Goal: Task Accomplishment & Management: Manage account settings

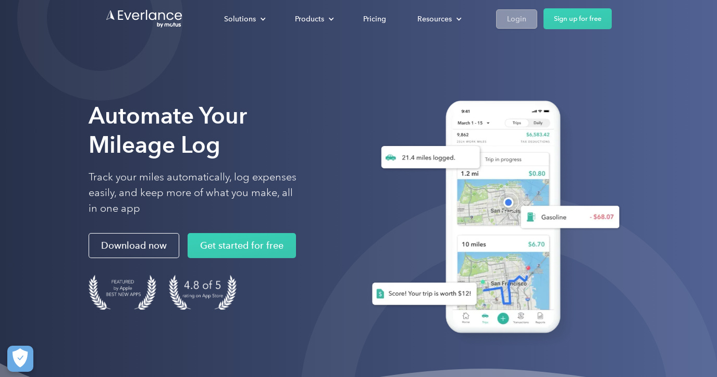
click at [522, 20] on div "Login" at bounding box center [516, 19] width 19 height 13
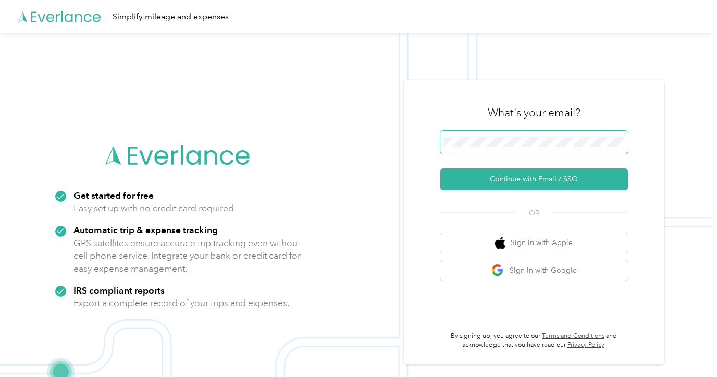
click at [509, 148] on span at bounding box center [534, 142] width 188 height 23
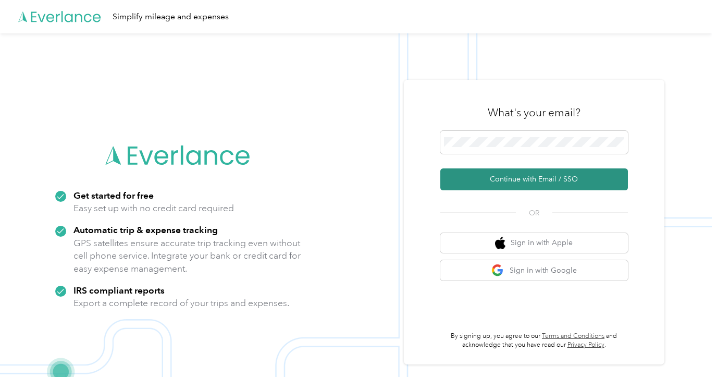
click at [513, 180] on button "Continue with Email / SSO" at bounding box center [534, 179] width 188 height 22
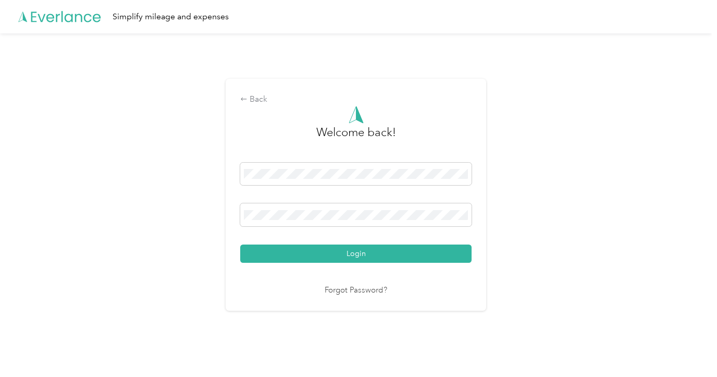
click at [358, 253] on button "Login" at bounding box center [355, 253] width 231 height 18
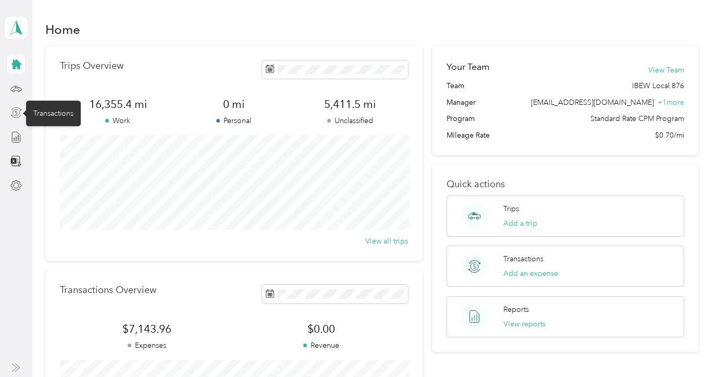
click at [15, 114] on icon at bounding box center [16, 112] width 3 height 5
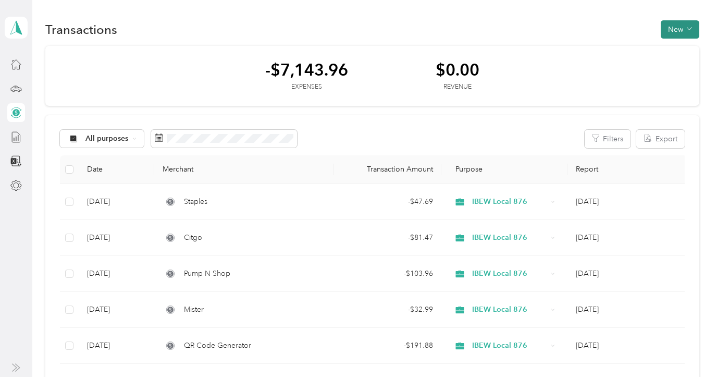
click at [688, 32] on button "New" at bounding box center [680, 29] width 39 height 18
click at [680, 54] on span "Expense" at bounding box center [680, 49] width 28 height 11
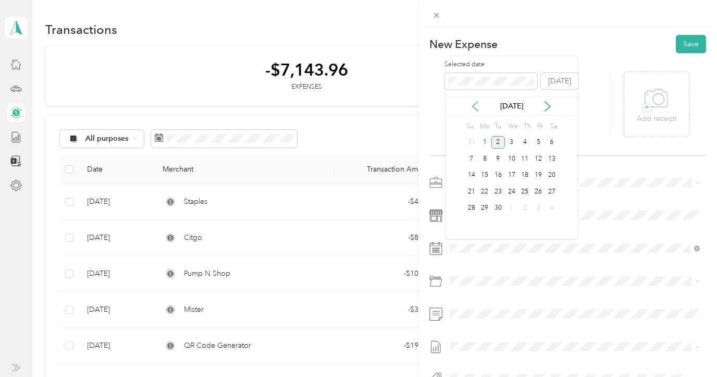
click at [474, 108] on icon at bounding box center [475, 106] width 10 height 10
click at [525, 211] on div "28" at bounding box center [525, 208] width 14 height 13
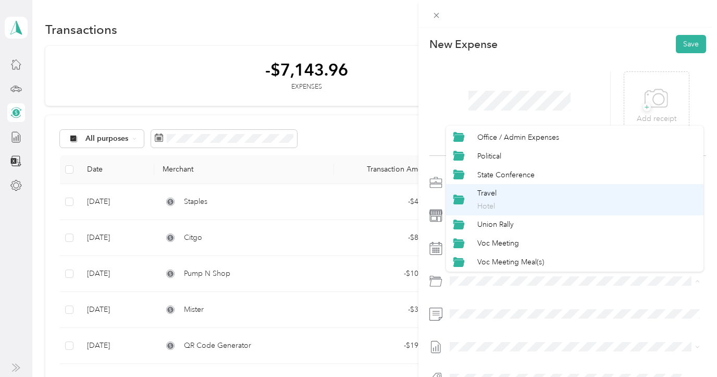
scroll to position [481, 0]
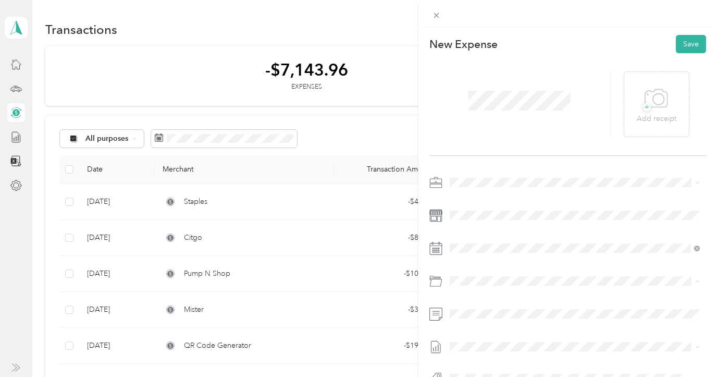
click at [543, 201] on p "Hotel" at bounding box center [586, 206] width 219 height 11
click at [693, 48] on button "Save" at bounding box center [691, 44] width 30 height 18
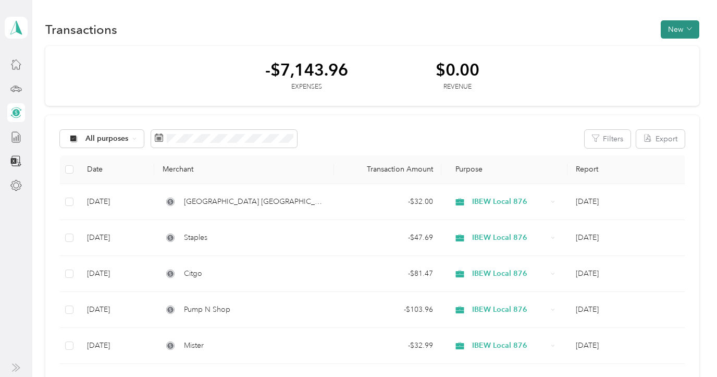
click at [692, 25] on span "button" at bounding box center [689, 29] width 5 height 9
click at [680, 45] on span "Expense" at bounding box center [680, 49] width 28 height 11
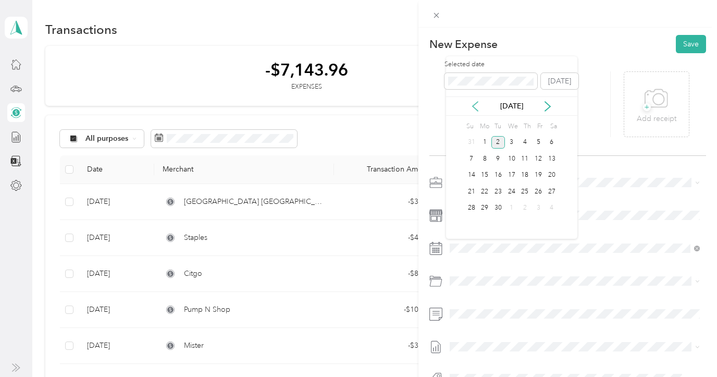
click at [471, 106] on icon at bounding box center [475, 106] width 10 height 10
click at [483, 208] on div "25" at bounding box center [485, 208] width 14 height 13
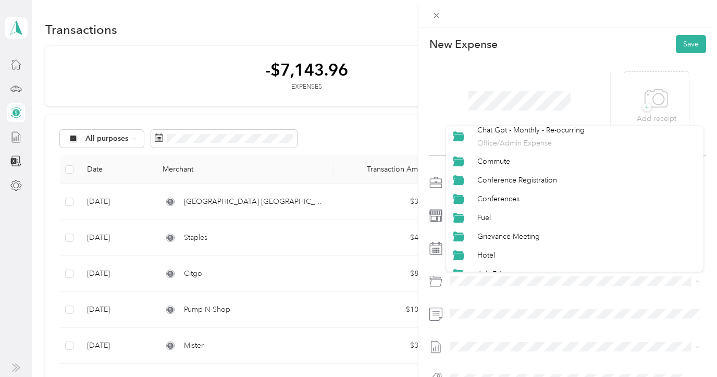
scroll to position [203, 0]
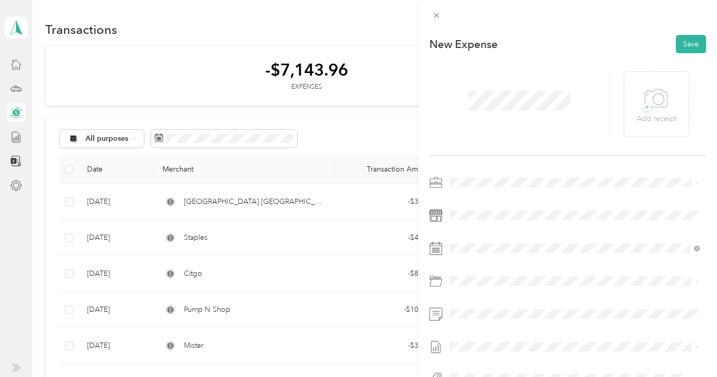
drag, startPoint x: 508, startPoint y: 218, endPoint x: 504, endPoint y: 243, distance: 25.3
click at [508, 218] on div "Fuel" at bounding box center [574, 213] width 243 height 11
click at [690, 44] on button "Save" at bounding box center [691, 44] width 30 height 18
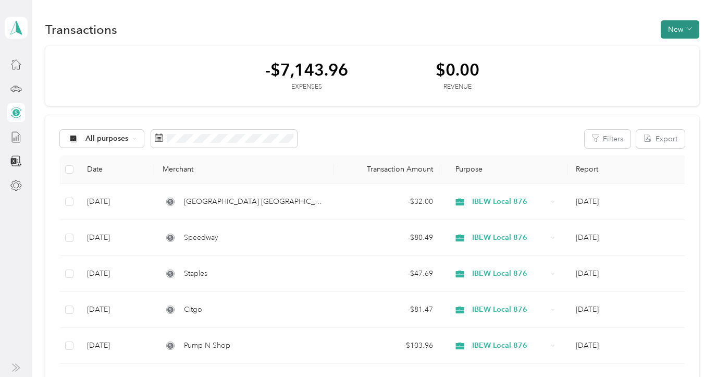
click at [679, 31] on button "New" at bounding box center [680, 29] width 39 height 18
click at [677, 45] on span "Expense" at bounding box center [680, 49] width 28 height 11
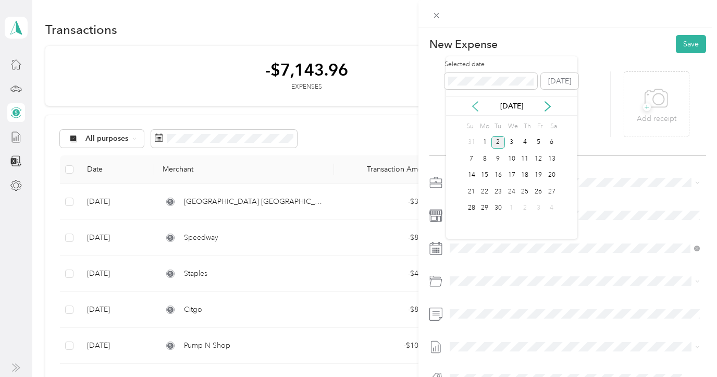
click at [473, 109] on icon at bounding box center [475, 106] width 10 height 10
click at [538, 191] on div "22" at bounding box center [538, 191] width 14 height 13
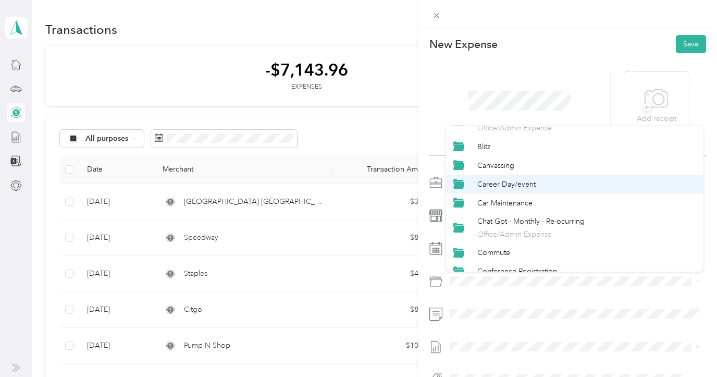
scroll to position [113, 0]
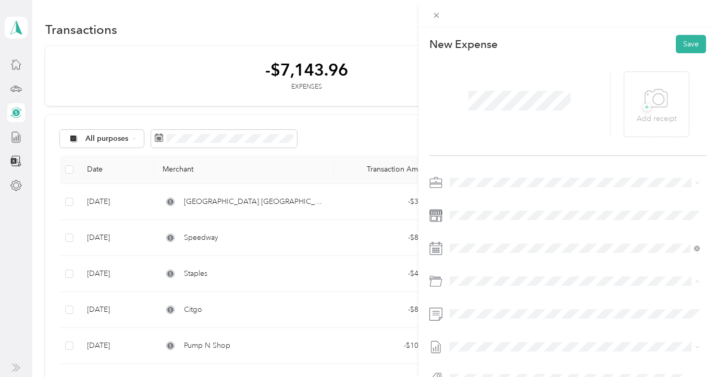
click at [512, 199] on span "Car Maintenance" at bounding box center [504, 199] width 55 height 9
click at [700, 48] on button "Save" at bounding box center [691, 44] width 30 height 18
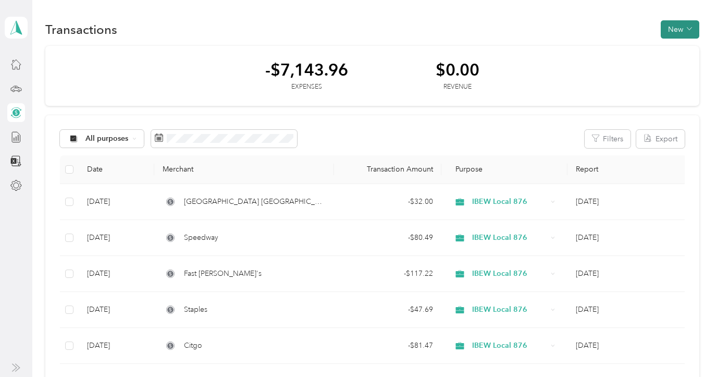
click at [679, 27] on button "New" at bounding box center [680, 29] width 39 height 18
click at [680, 43] on li "Expense" at bounding box center [675, 49] width 54 height 18
click at [689, 48] on span "Expense" at bounding box center [680, 49] width 28 height 11
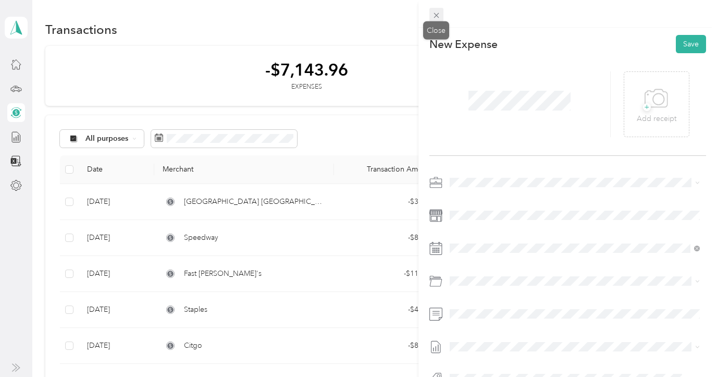
click at [438, 17] on icon at bounding box center [435, 15] width 5 height 5
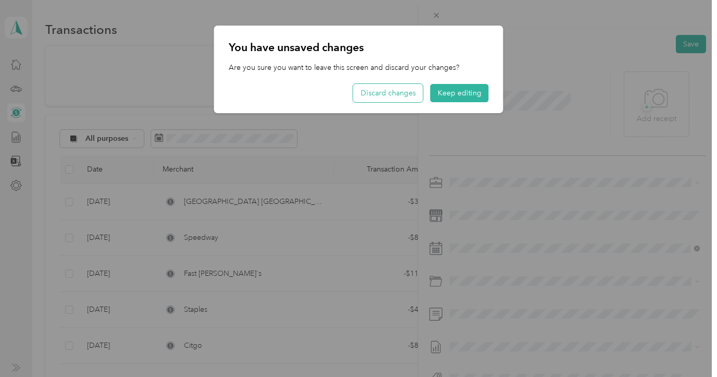
click at [401, 93] on button "Discard changes" at bounding box center [388, 93] width 70 height 18
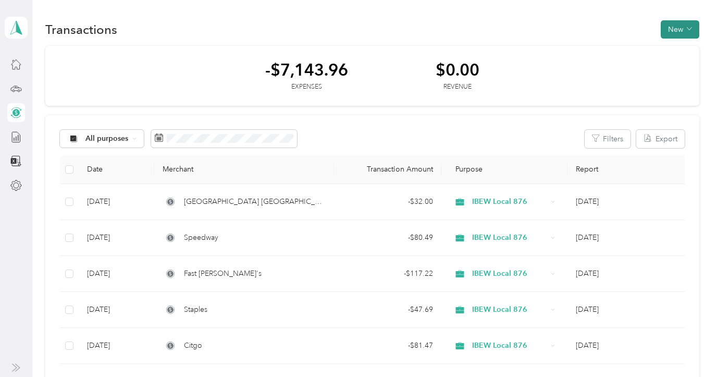
click at [692, 33] on span "button" at bounding box center [689, 29] width 5 height 9
click at [687, 65] on span "Revenue" at bounding box center [680, 67] width 29 height 11
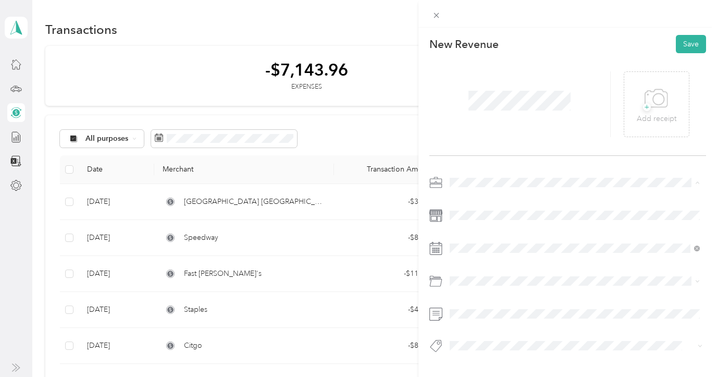
click at [472, 196] on span "IBEW Local 876" at bounding box center [479, 200] width 52 height 9
click at [474, 109] on icon at bounding box center [475, 106] width 10 height 10
click at [544, 190] on div "22" at bounding box center [538, 191] width 14 height 13
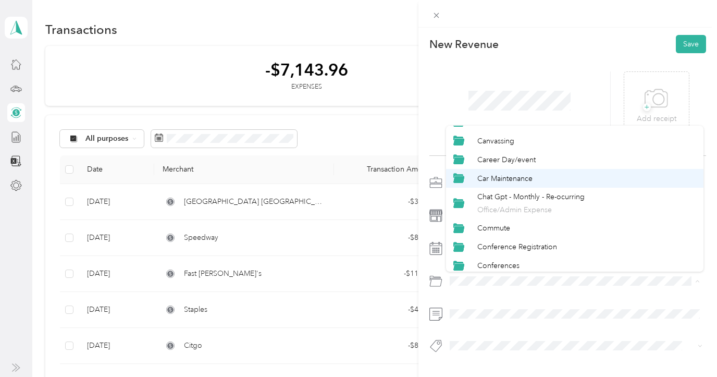
scroll to position [135, 0]
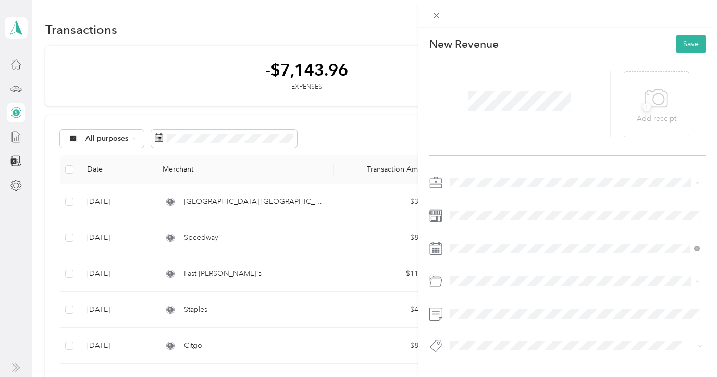
click at [500, 173] on span "Car Maintenance" at bounding box center [504, 177] width 55 height 9
click at [693, 45] on button "Save" at bounding box center [691, 44] width 30 height 18
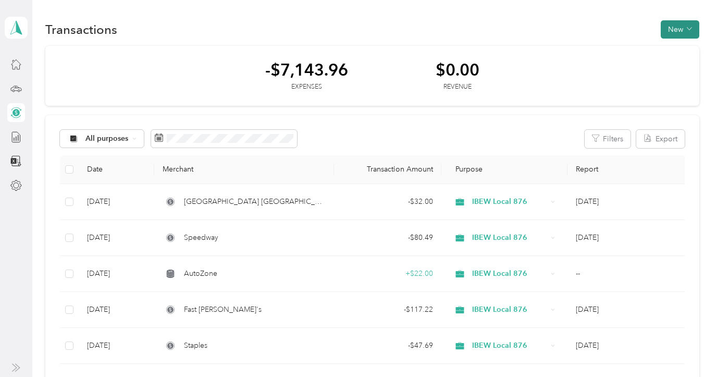
click at [697, 30] on button "New" at bounding box center [680, 29] width 39 height 18
click at [686, 48] on span "Expense" at bounding box center [680, 49] width 28 height 11
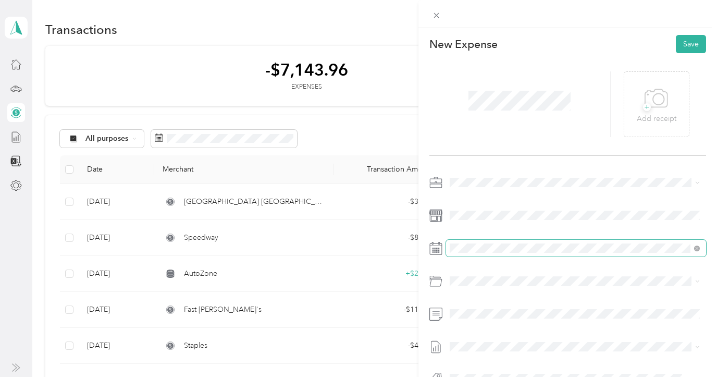
click at [513, 253] on span at bounding box center [576, 248] width 260 height 17
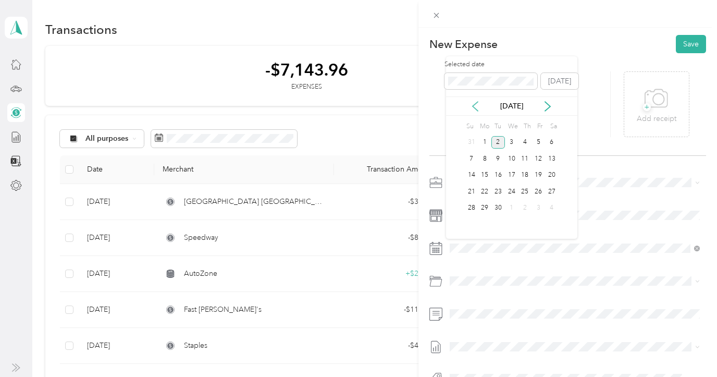
click at [477, 106] on icon at bounding box center [475, 106] width 10 height 10
click at [512, 156] on div "6" at bounding box center [512, 158] width 14 height 13
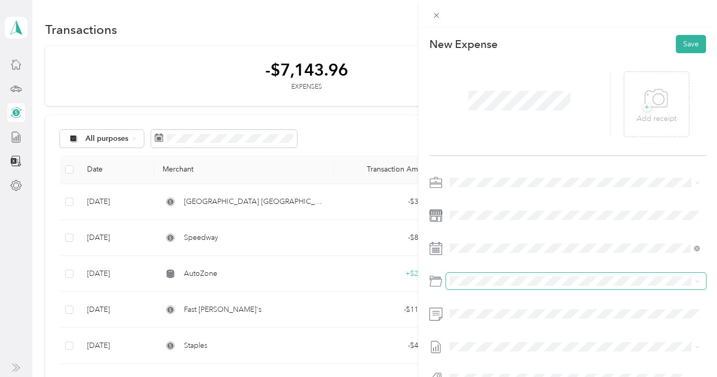
click at [476, 274] on span at bounding box center [576, 280] width 260 height 17
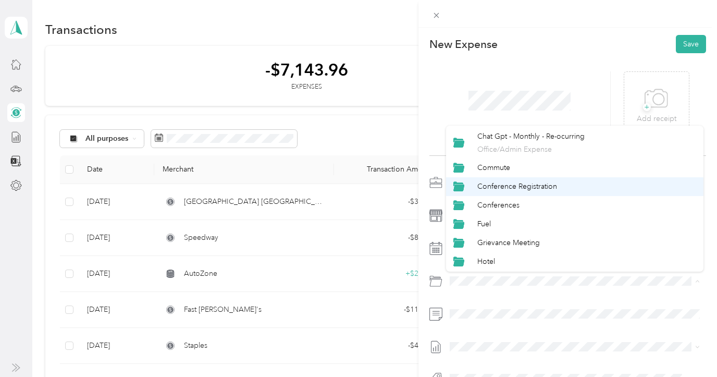
scroll to position [217, 0]
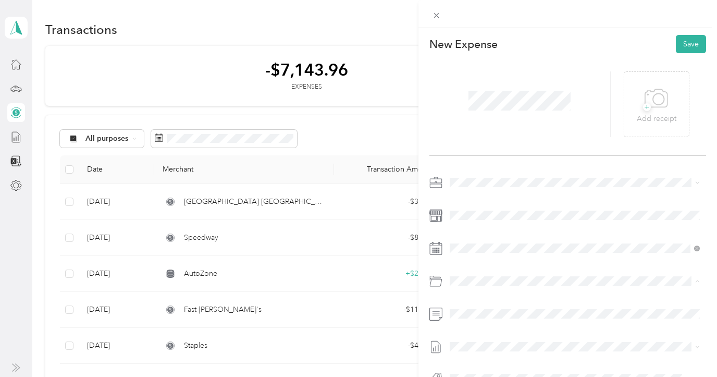
click at [495, 203] on div "Fuel" at bounding box center [586, 201] width 219 height 11
click at [695, 36] on button "Save" at bounding box center [691, 44] width 30 height 18
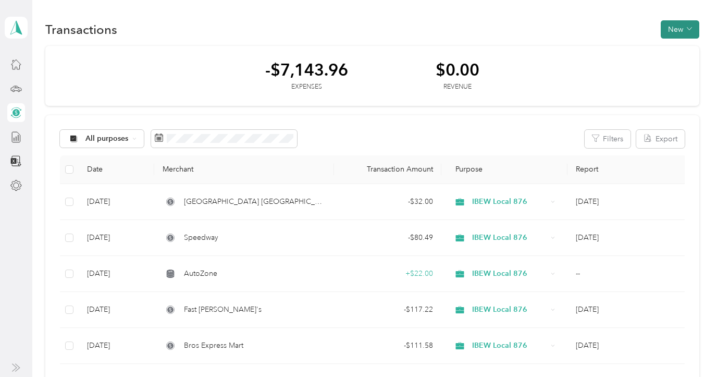
click at [682, 27] on button "New" at bounding box center [680, 29] width 39 height 18
click at [683, 45] on span "Expense" at bounding box center [680, 49] width 28 height 11
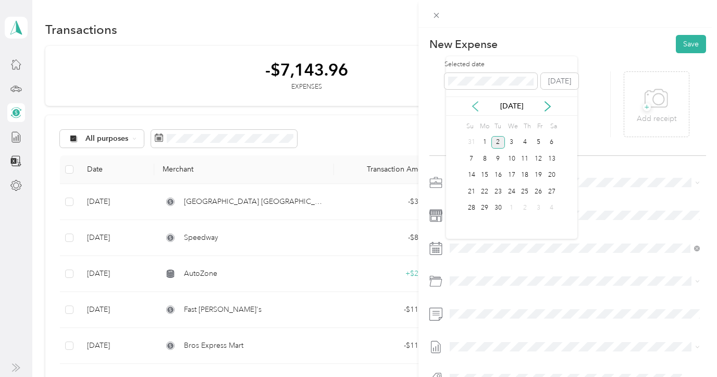
click at [475, 105] on icon at bounding box center [475, 106] width 10 height 10
click at [512, 159] on div "6" at bounding box center [512, 158] width 14 height 13
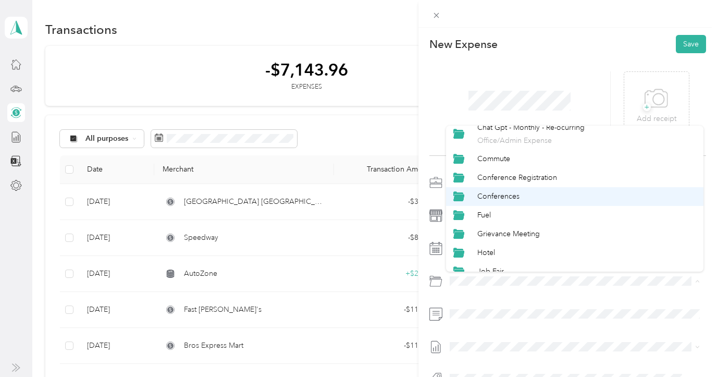
scroll to position [223, 0]
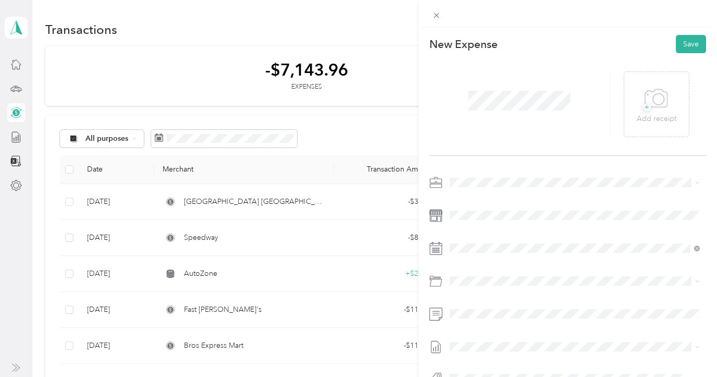
click at [498, 199] on div "Fuel" at bounding box center [586, 195] width 219 height 11
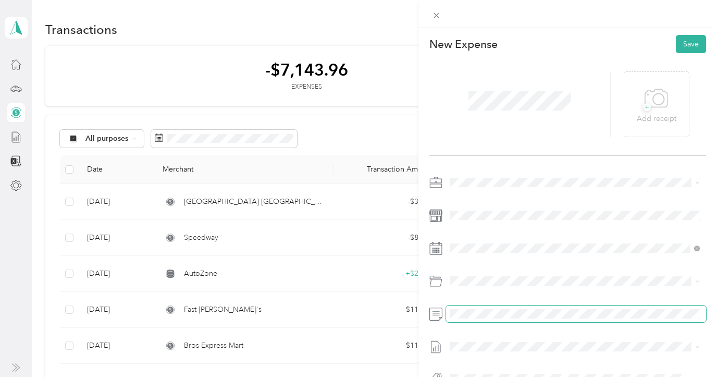
scroll to position [0, 0]
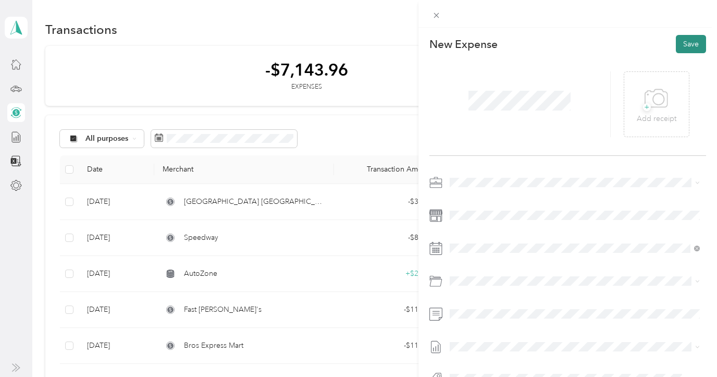
click at [681, 48] on button "Save" at bounding box center [691, 44] width 30 height 18
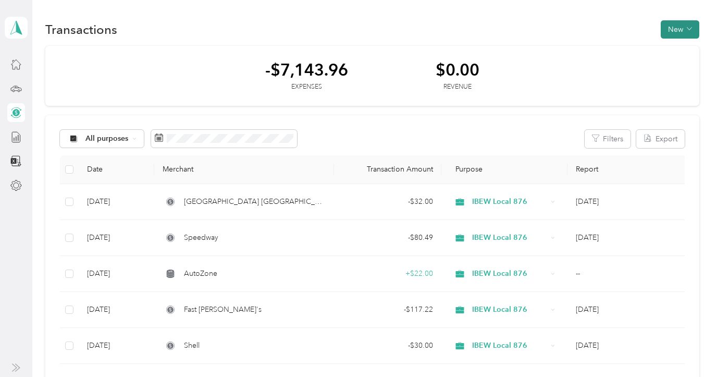
click at [684, 28] on button "New" at bounding box center [680, 29] width 39 height 18
click at [681, 42] on li "Expense" at bounding box center [675, 49] width 54 height 18
click at [682, 49] on span "Expense" at bounding box center [680, 49] width 28 height 11
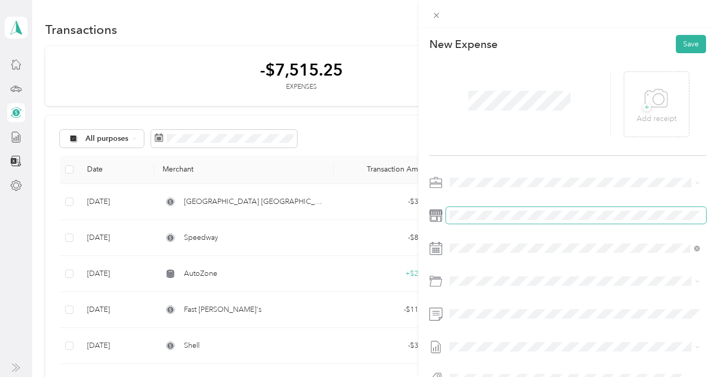
click at [482, 220] on span at bounding box center [576, 215] width 260 height 17
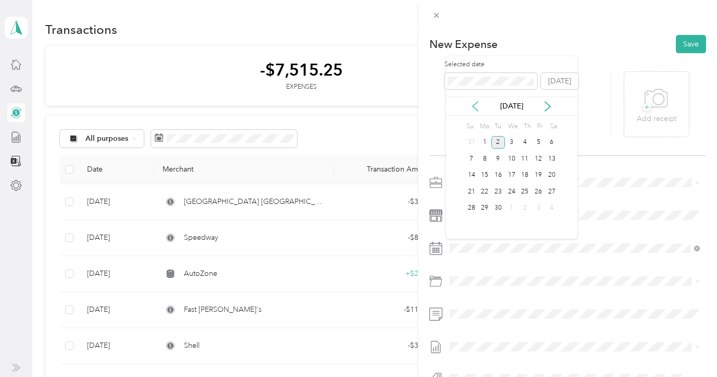
click at [478, 108] on icon at bounding box center [475, 106] width 10 height 10
click at [497, 158] on div "5" at bounding box center [498, 158] width 14 height 13
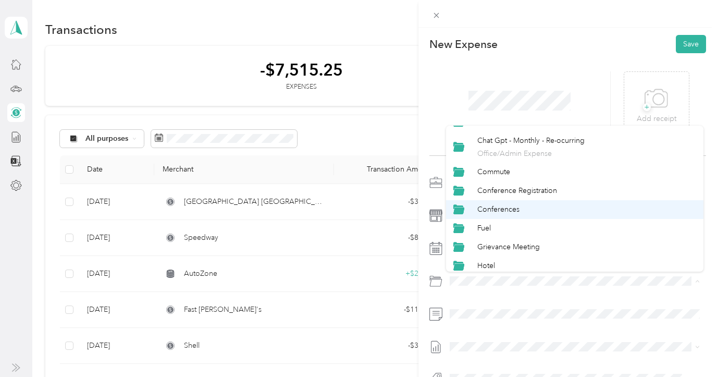
scroll to position [200, 0]
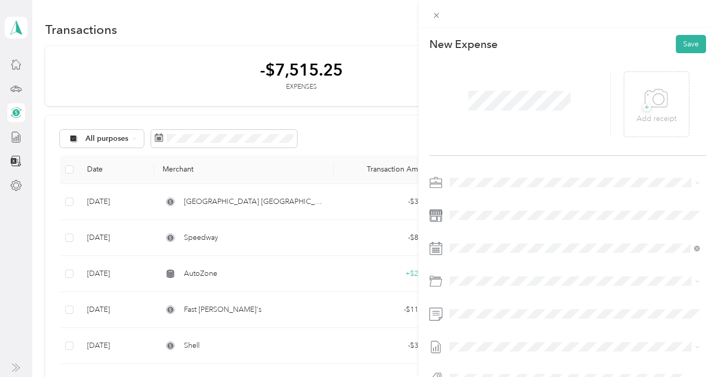
click at [506, 217] on div "Fuel" at bounding box center [586, 218] width 219 height 11
click at [686, 49] on button "Save" at bounding box center [691, 44] width 30 height 18
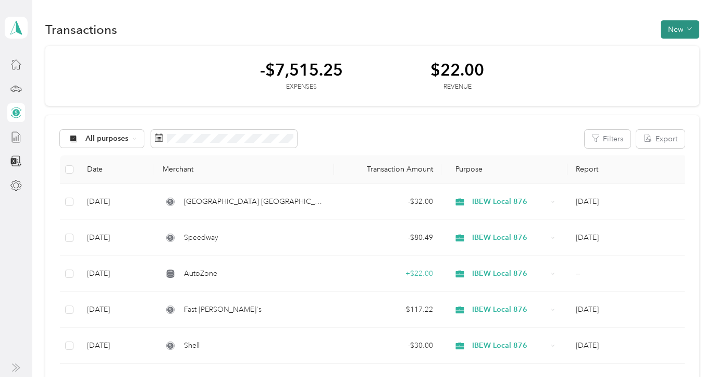
drag, startPoint x: 664, startPoint y: 23, endPoint x: 667, endPoint y: 32, distance: 9.9
click at [664, 23] on button "New" at bounding box center [680, 29] width 39 height 18
click at [666, 50] on span "Expense" at bounding box center [680, 49] width 28 height 11
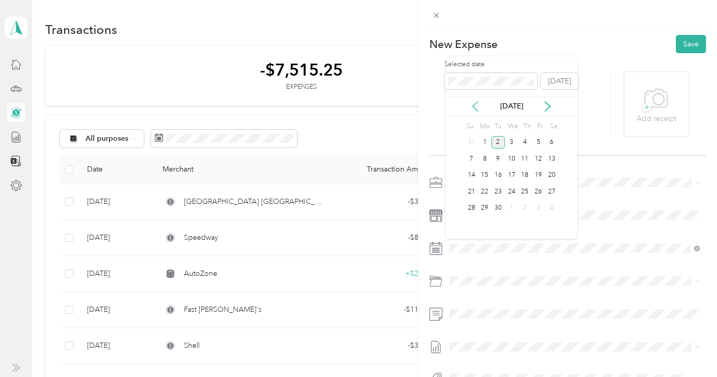
click at [477, 108] on icon at bounding box center [475, 106] width 10 height 10
click at [538, 193] on div "22" at bounding box center [538, 191] width 14 height 13
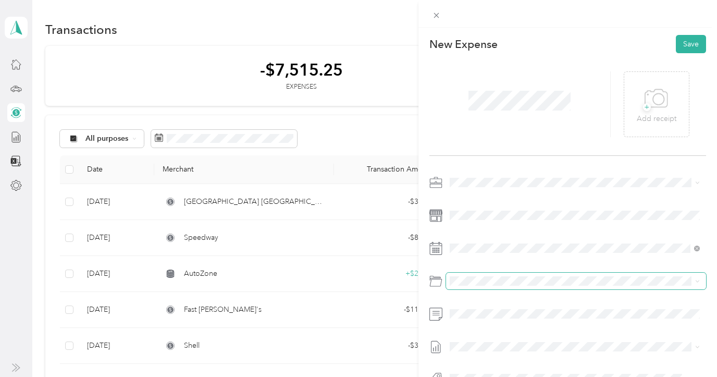
click at [462, 288] on span at bounding box center [576, 280] width 260 height 17
click at [491, 221] on span "Chat Gpt - Monthly - Re-ocurring" at bounding box center [530, 220] width 107 height 9
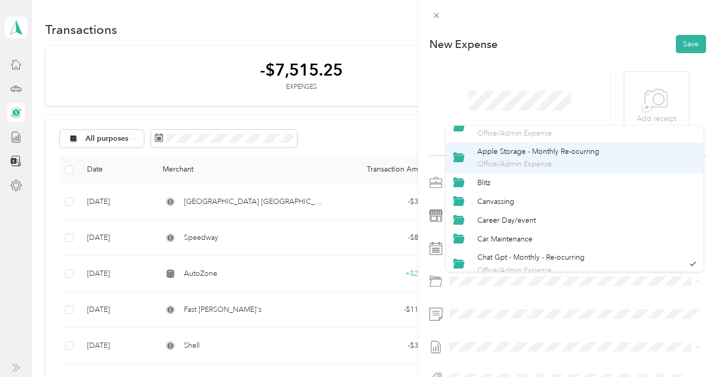
scroll to position [77, 0]
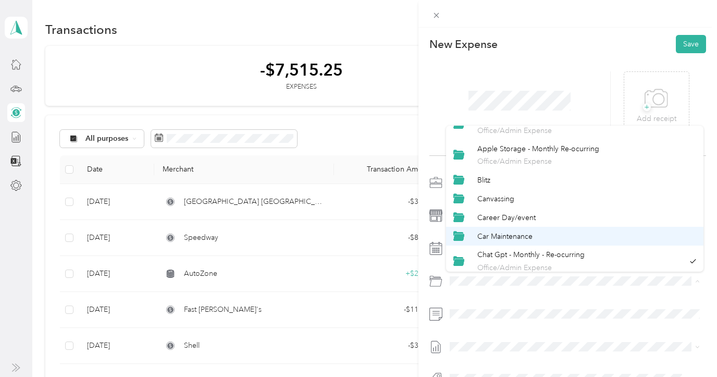
click at [499, 234] on span "Car Maintenance" at bounding box center [504, 236] width 55 height 9
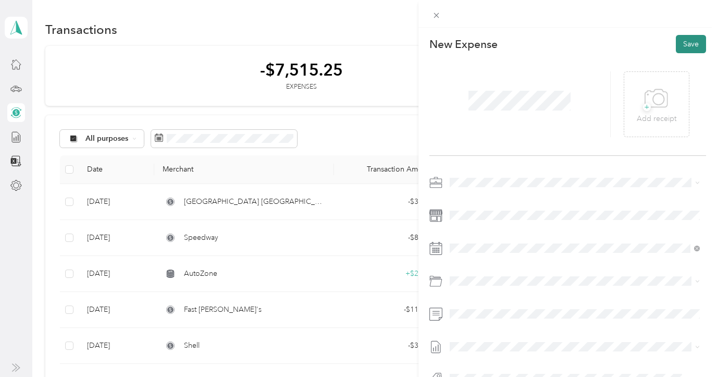
click at [691, 41] on button "Save" at bounding box center [691, 44] width 30 height 18
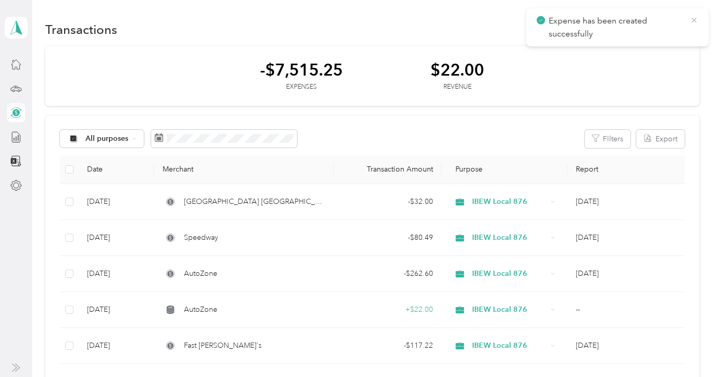
click at [691, 21] on icon at bounding box center [694, 20] width 8 height 9
click at [667, 32] on button "New" at bounding box center [680, 29] width 39 height 18
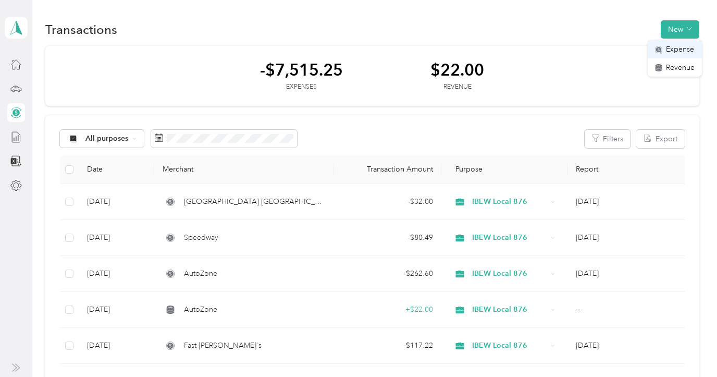
click at [672, 49] on span "Expense" at bounding box center [680, 49] width 28 height 11
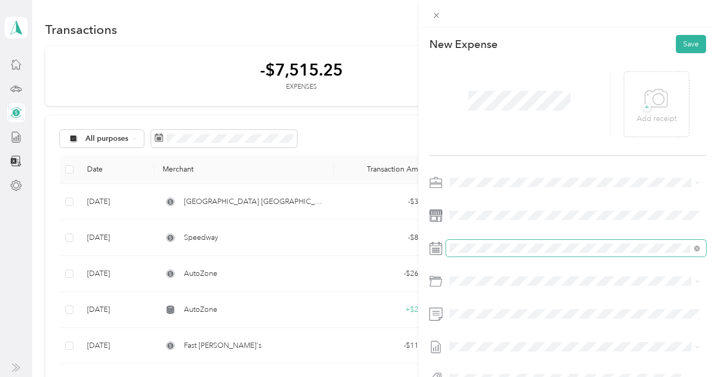
click at [486, 253] on span at bounding box center [576, 248] width 260 height 17
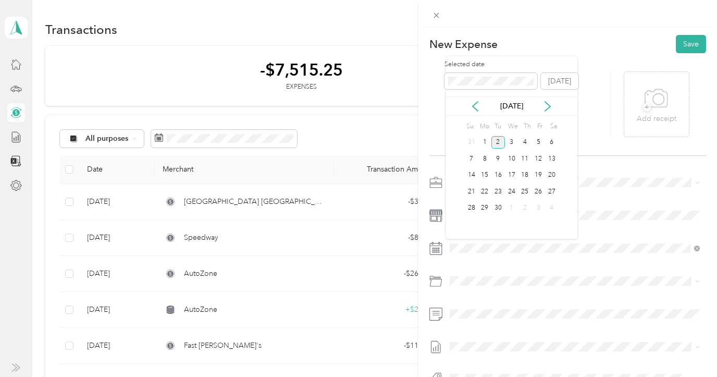
click at [475, 111] on div "Sep 2025" at bounding box center [511, 105] width 131 height 19
click at [473, 104] on icon at bounding box center [475, 106] width 10 height 10
click at [520, 190] on div "21" at bounding box center [525, 191] width 14 height 13
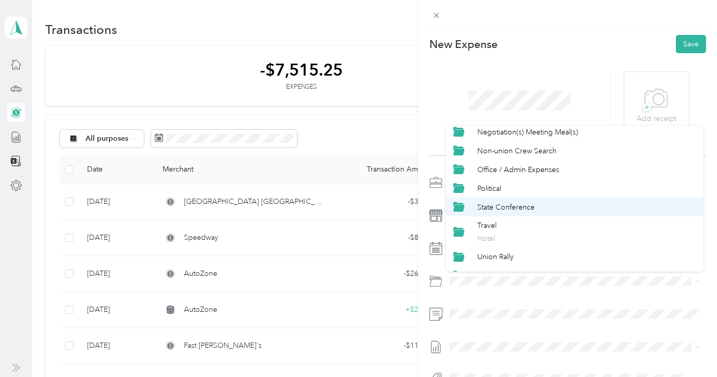
scroll to position [449, 0]
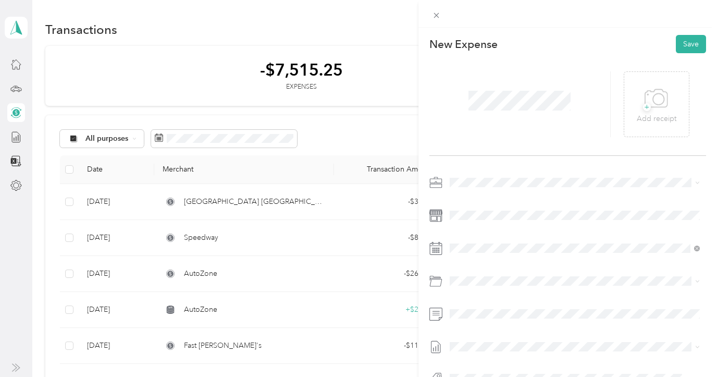
click at [511, 176] on li "Office / Admin Expenses" at bounding box center [574, 169] width 257 height 19
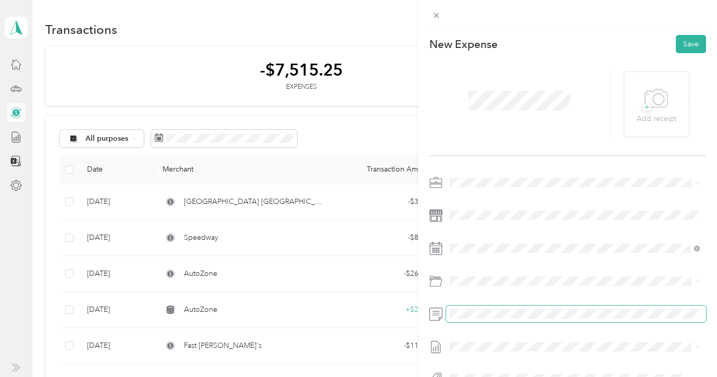
click at [486, 308] on span at bounding box center [576, 313] width 260 height 17
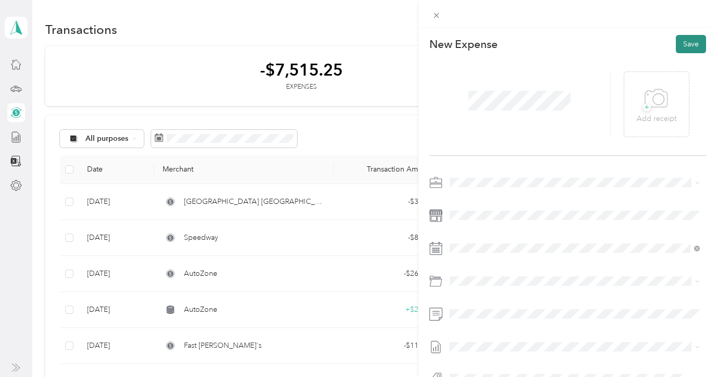
click at [685, 44] on button "Save" at bounding box center [691, 44] width 30 height 18
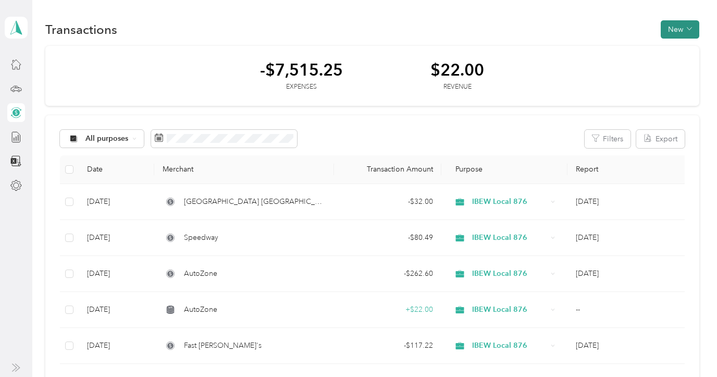
click at [689, 26] on span "button" at bounding box center [689, 29] width 5 height 9
click at [682, 42] on li "Expense" at bounding box center [675, 49] width 54 height 18
click at [681, 54] on span "Expense" at bounding box center [680, 49] width 28 height 11
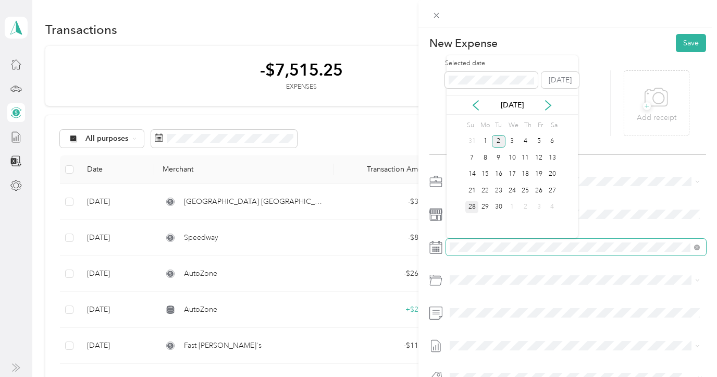
scroll to position [0, 1]
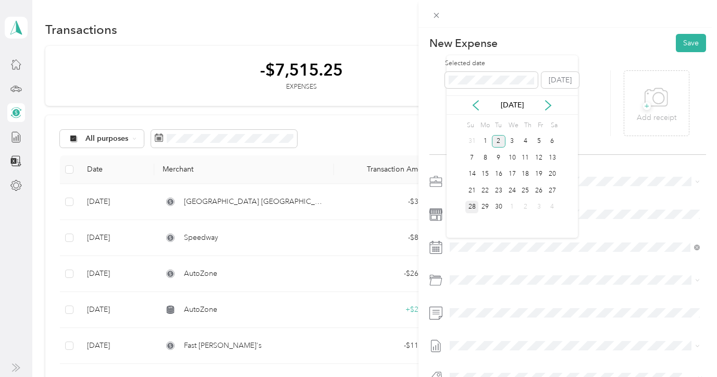
click at [473, 209] on div "28" at bounding box center [472, 207] width 14 height 13
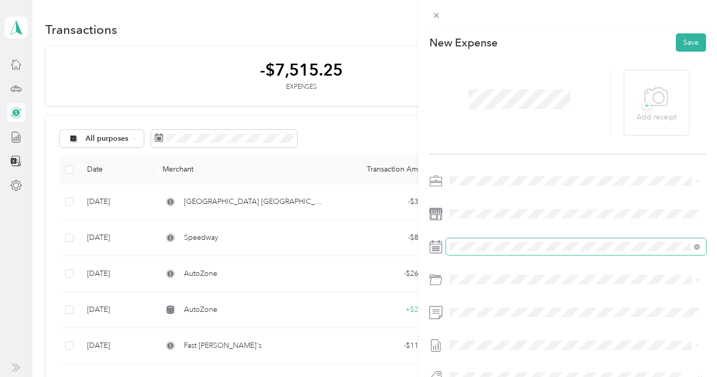
scroll to position [0, 0]
click at [488, 244] on span at bounding box center [576, 248] width 260 height 17
click at [488, 239] on span at bounding box center [576, 244] width 260 height 17
click at [496, 249] on span at bounding box center [576, 244] width 260 height 17
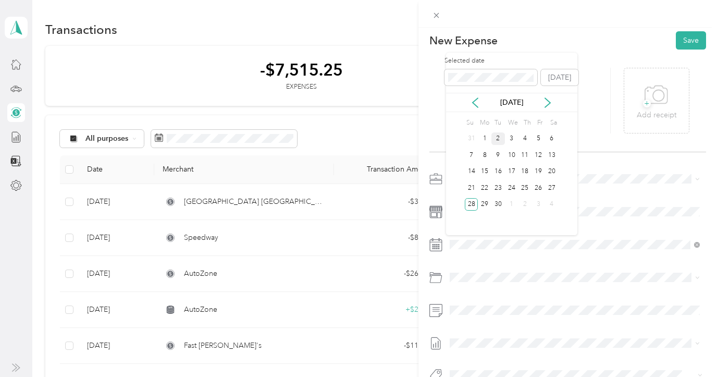
click at [478, 109] on div "Sep 2025" at bounding box center [511, 102] width 131 height 19
click at [477, 105] on icon at bounding box center [475, 102] width 10 height 10
click at [521, 204] on div "28" at bounding box center [525, 204] width 14 height 13
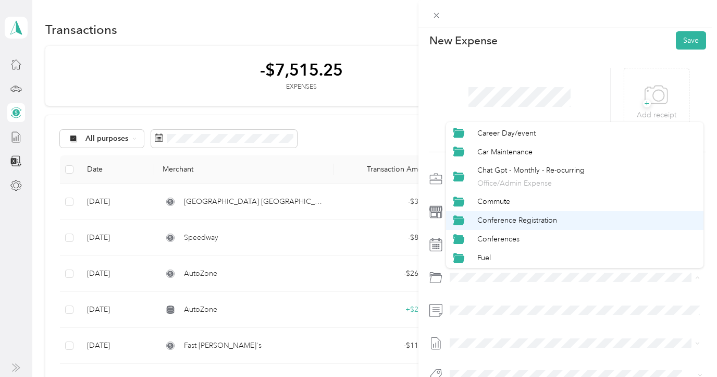
scroll to position [161, 0]
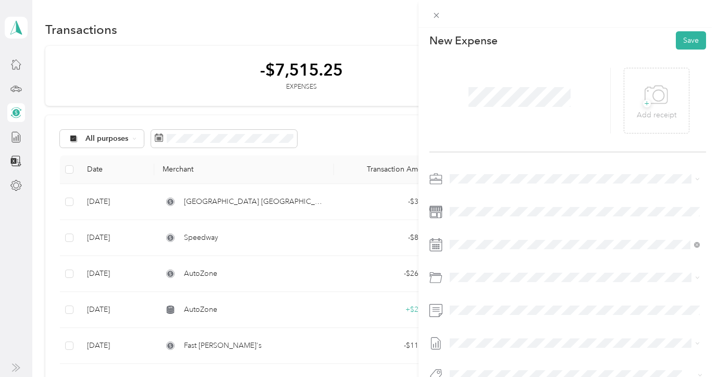
drag, startPoint x: 492, startPoint y: 233, endPoint x: 490, endPoint y: 240, distance: 7.0
click at [492, 233] on span "Conferences" at bounding box center [498, 234] width 42 height 9
click at [677, 38] on button "Save" at bounding box center [691, 40] width 30 height 18
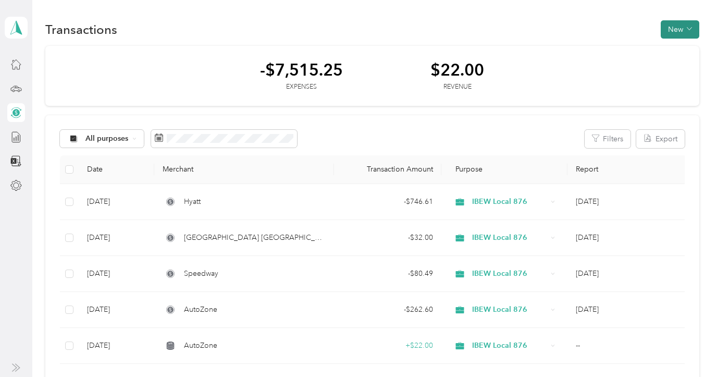
click at [675, 29] on button "New" at bounding box center [680, 29] width 39 height 18
click at [673, 55] on li "Expense" at bounding box center [675, 49] width 54 height 18
click at [671, 50] on span "Expense" at bounding box center [680, 49] width 28 height 11
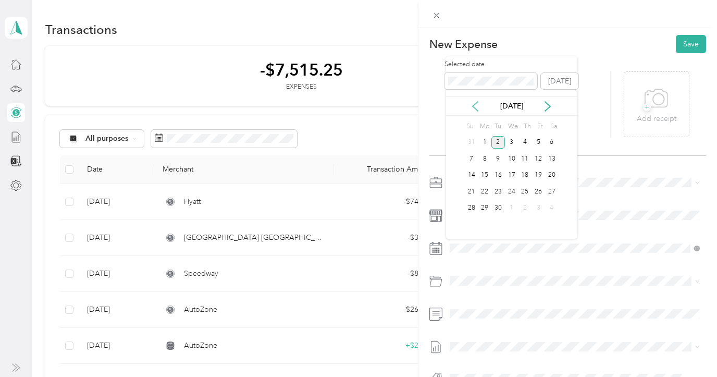
click at [478, 106] on icon at bounding box center [475, 106] width 10 height 10
click at [524, 208] on div "28" at bounding box center [525, 208] width 14 height 13
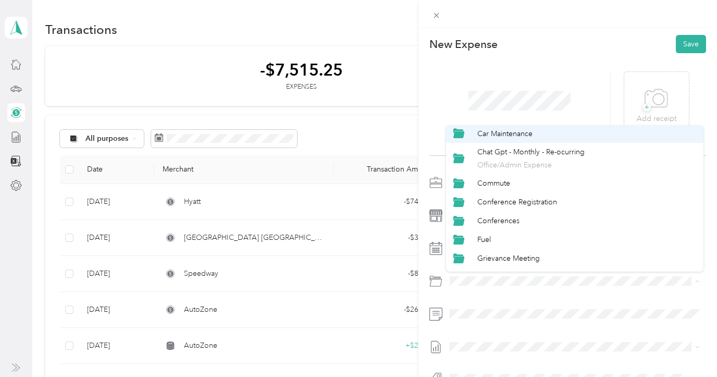
scroll to position [182, 0]
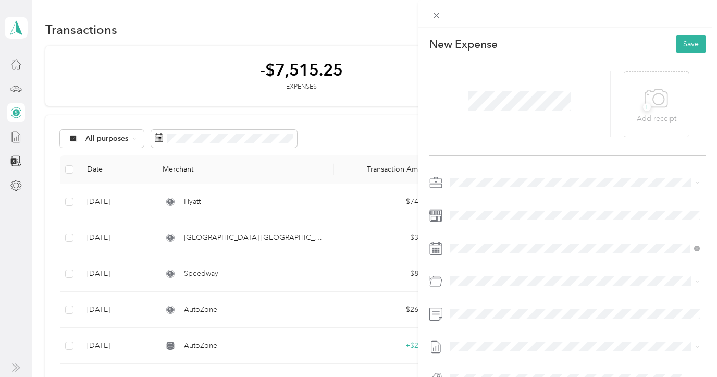
click at [495, 214] on span "Conferences" at bounding box center [498, 217] width 42 height 9
click at [679, 49] on button "Save" at bounding box center [691, 44] width 30 height 18
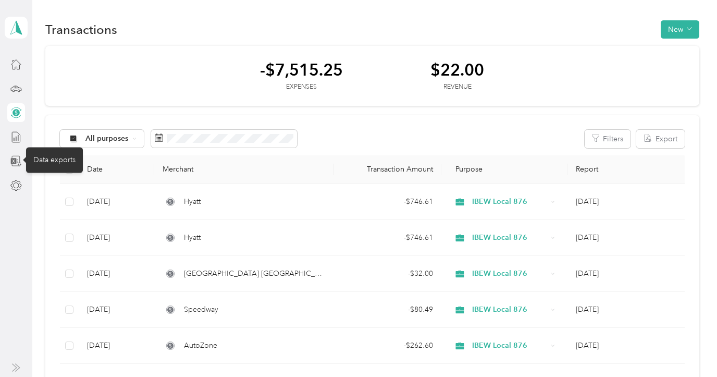
click at [16, 157] on icon at bounding box center [15, 160] width 11 height 11
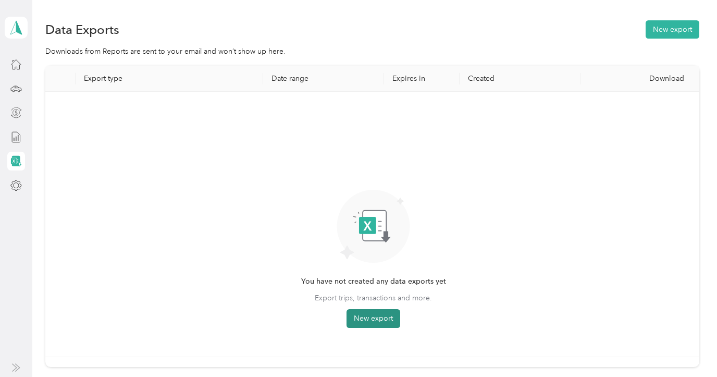
click at [371, 314] on button "New export" at bounding box center [373, 318] width 54 height 19
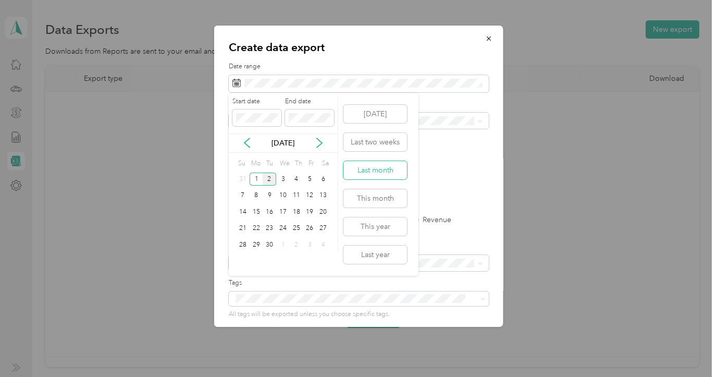
click at [355, 171] on button "Last month" at bounding box center [375, 170] width 64 height 18
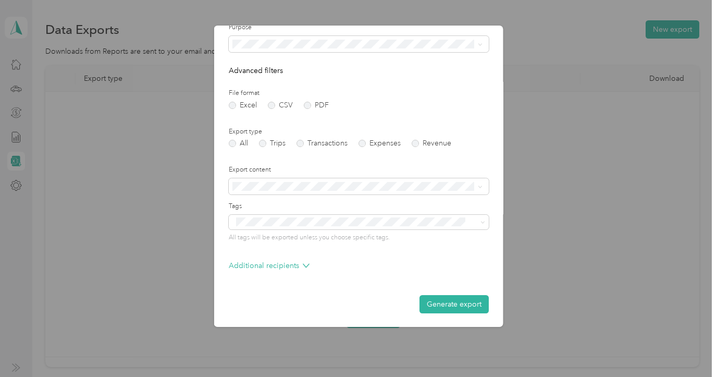
scroll to position [76, 0]
click at [456, 302] on button "Generate export" at bounding box center [453, 304] width 69 height 18
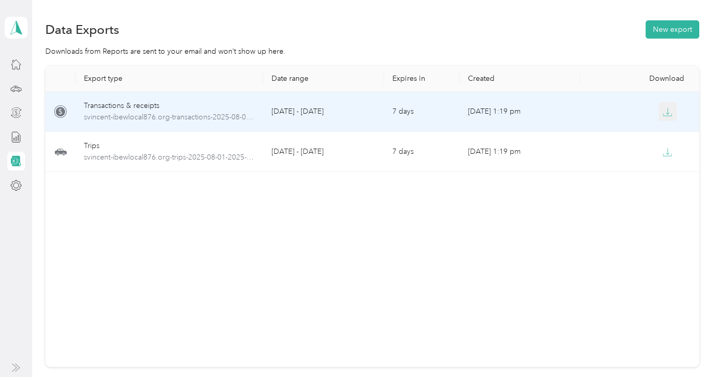
click at [667, 111] on icon "button" at bounding box center [667, 111] width 9 height 9
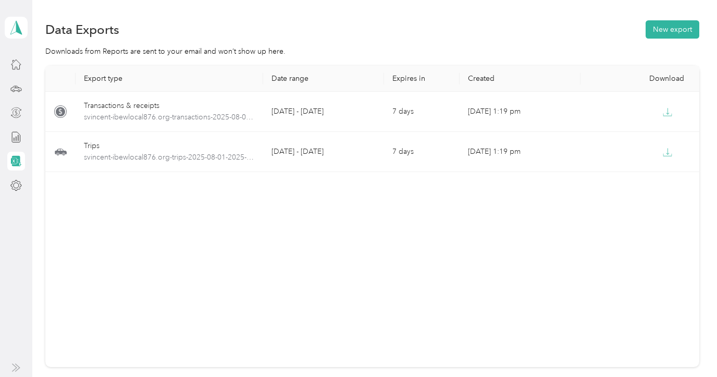
click at [18, 114] on icon at bounding box center [15, 112] width 11 height 11
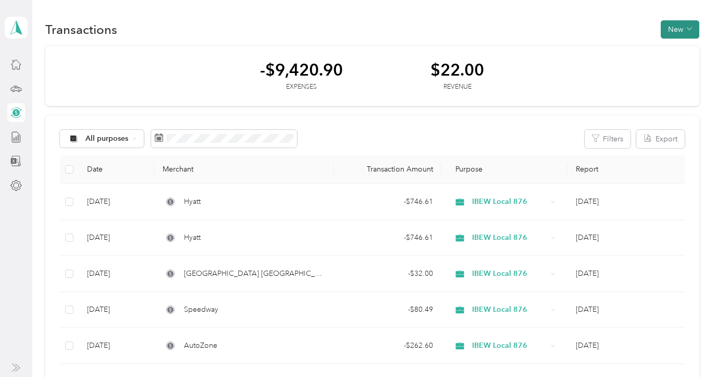
click at [690, 34] on button "New" at bounding box center [680, 29] width 39 height 18
click at [680, 45] on span "Expense" at bounding box center [680, 49] width 28 height 11
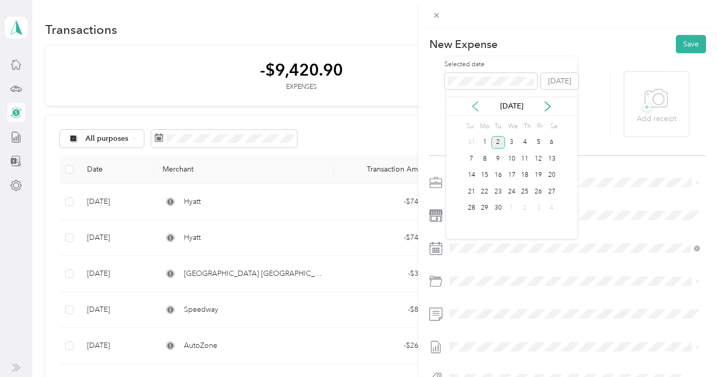
click at [475, 106] on icon at bounding box center [475, 106] width 10 height 10
click at [510, 208] on div "27" at bounding box center [512, 208] width 14 height 13
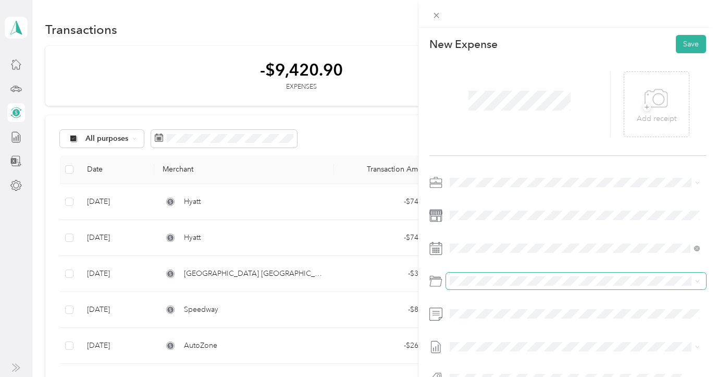
click at [478, 276] on span at bounding box center [576, 280] width 260 height 17
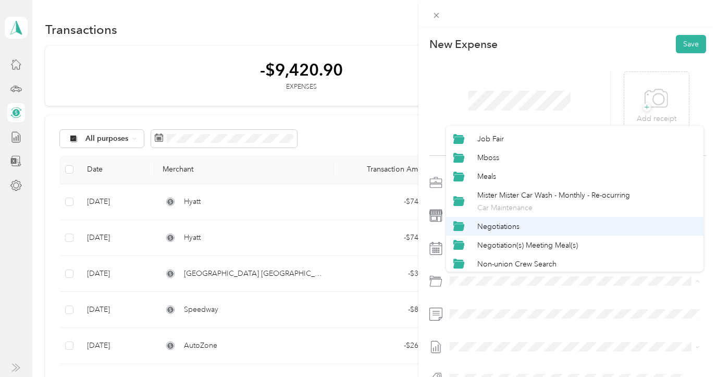
scroll to position [334, 0]
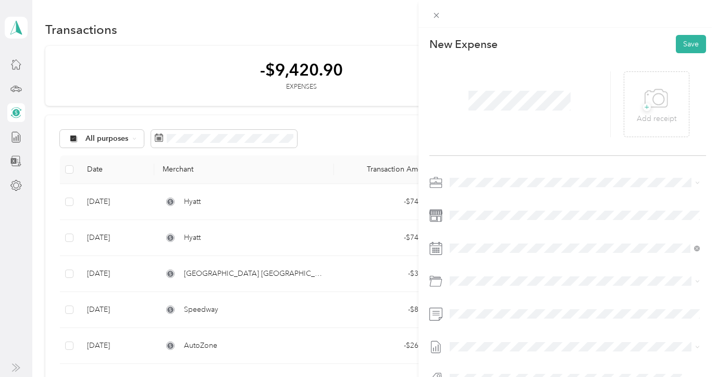
click at [518, 177] on div "Meals" at bounding box center [586, 175] width 219 height 11
click at [694, 51] on button "Save" at bounding box center [691, 44] width 30 height 18
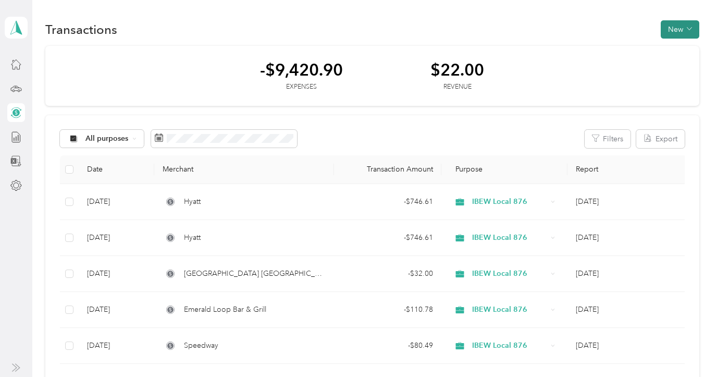
click at [686, 32] on button "New" at bounding box center [680, 29] width 39 height 18
click at [682, 45] on span "Expense" at bounding box center [680, 49] width 28 height 11
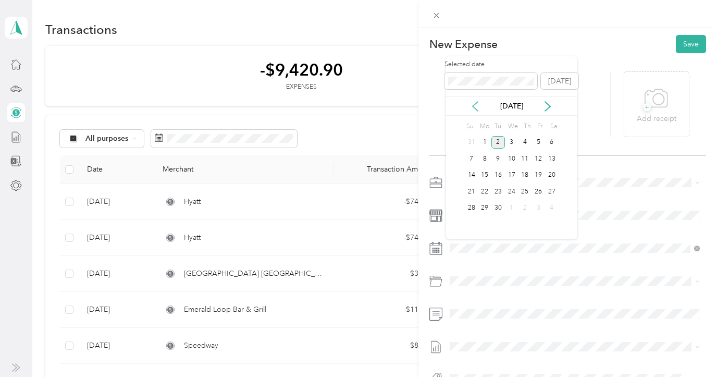
click at [474, 109] on icon at bounding box center [475, 106] width 10 height 10
click at [486, 208] on div "25" at bounding box center [485, 208] width 14 height 13
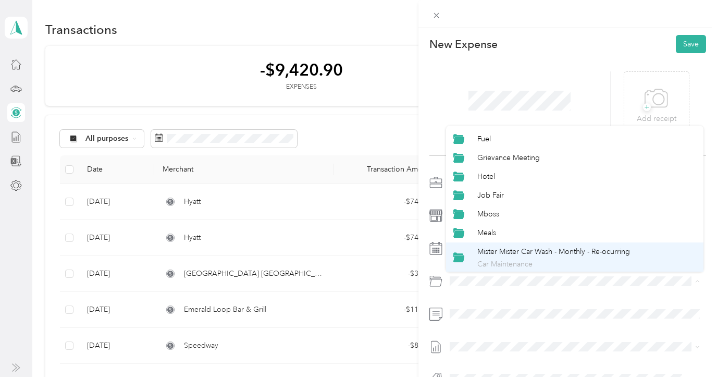
scroll to position [281, 0]
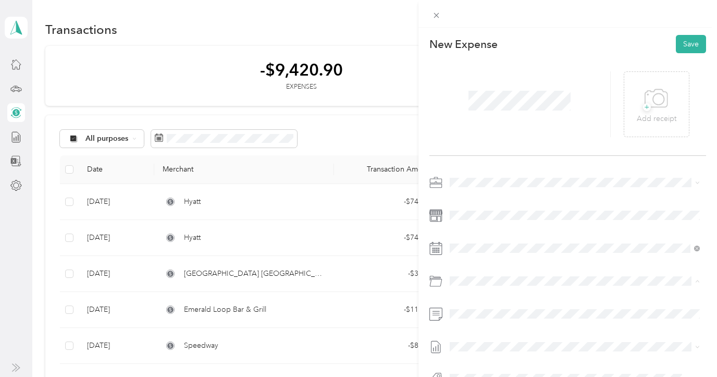
click at [512, 231] on div "Meals" at bounding box center [586, 231] width 219 height 11
click at [688, 41] on button "Save" at bounding box center [691, 44] width 30 height 18
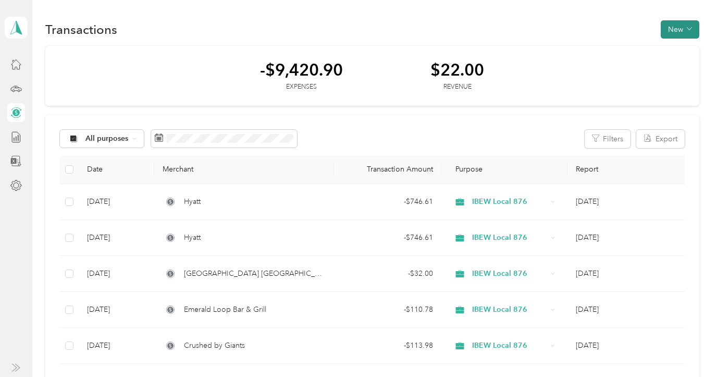
click at [681, 28] on button "New" at bounding box center [680, 29] width 39 height 18
click at [679, 43] on li "Expense" at bounding box center [675, 49] width 54 height 18
click at [681, 48] on span "Expense" at bounding box center [680, 49] width 28 height 11
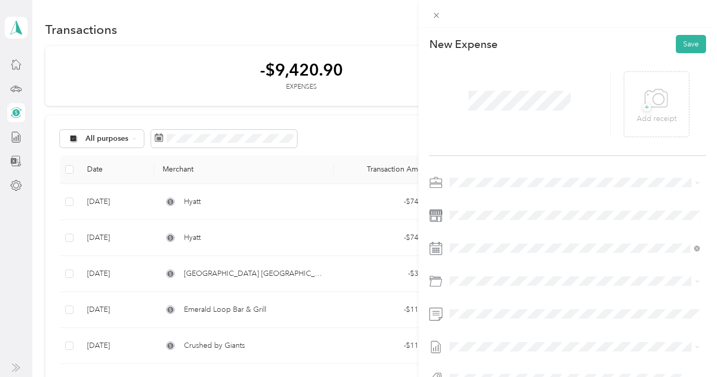
click at [458, 103] on div at bounding box center [519, 104] width 181 height 66
click at [472, 104] on icon at bounding box center [475, 106] width 10 height 10
drag, startPoint x: 497, startPoint y: 190, endPoint x: 488, endPoint y: 190, distance: 9.4
click at [497, 190] on div "19" at bounding box center [498, 191] width 14 height 13
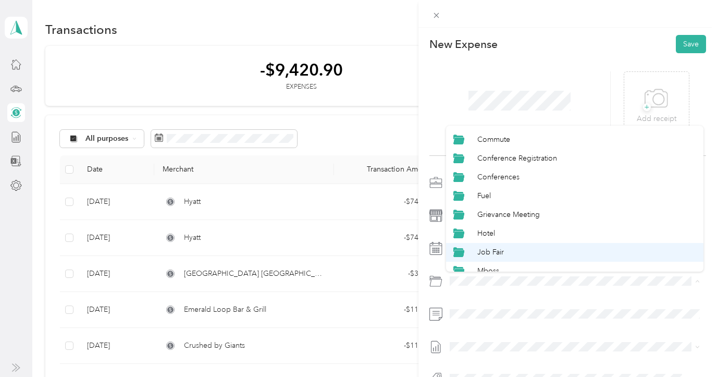
scroll to position [284, 0]
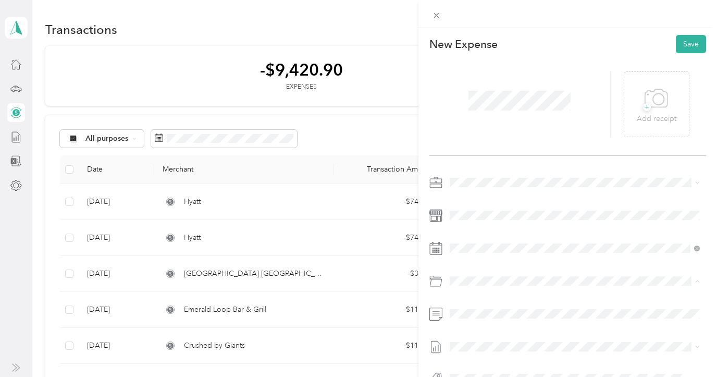
click at [504, 229] on div "Meals" at bounding box center [586, 228] width 219 height 11
click at [688, 40] on button "Save" at bounding box center [691, 44] width 30 height 18
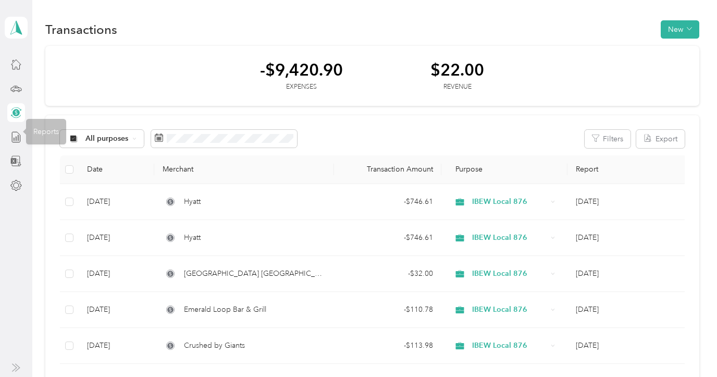
click at [10, 167] on div at bounding box center [16, 161] width 18 height 19
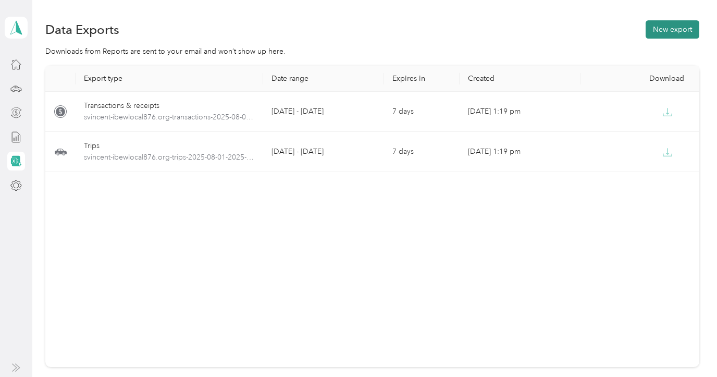
click at [671, 32] on button "New export" at bounding box center [672, 29] width 54 height 18
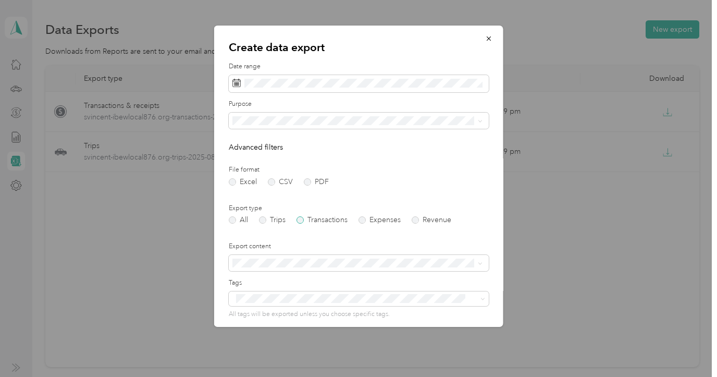
click at [300, 218] on label "Transactions" at bounding box center [321, 219] width 51 height 7
click at [237, 220] on label "All" at bounding box center [238, 219] width 19 height 7
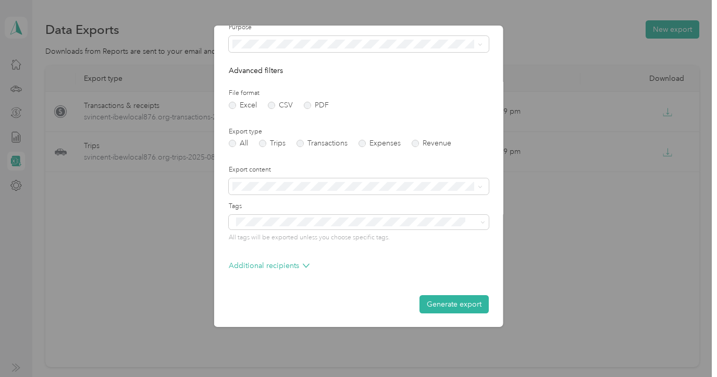
scroll to position [76, 0]
click at [457, 297] on button "Generate export" at bounding box center [453, 304] width 69 height 18
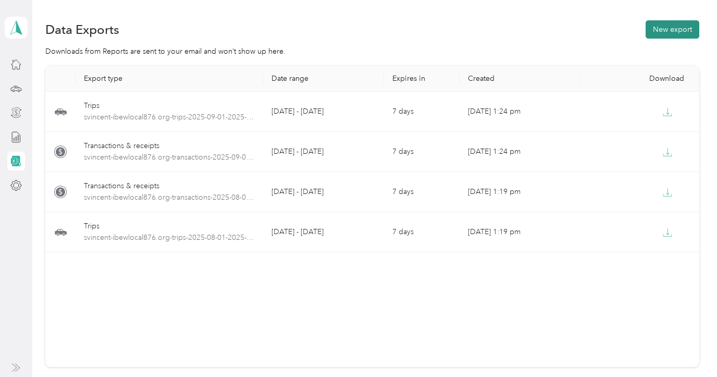
click at [675, 36] on button "New export" at bounding box center [672, 29] width 54 height 18
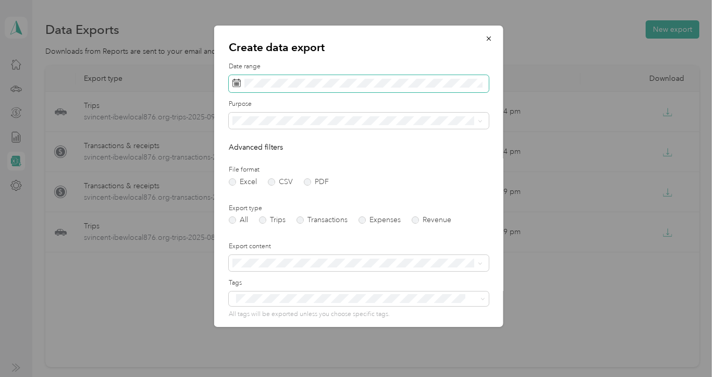
click at [280, 78] on span at bounding box center [359, 84] width 260 height 18
click at [299, 91] on span at bounding box center [359, 84] width 260 height 18
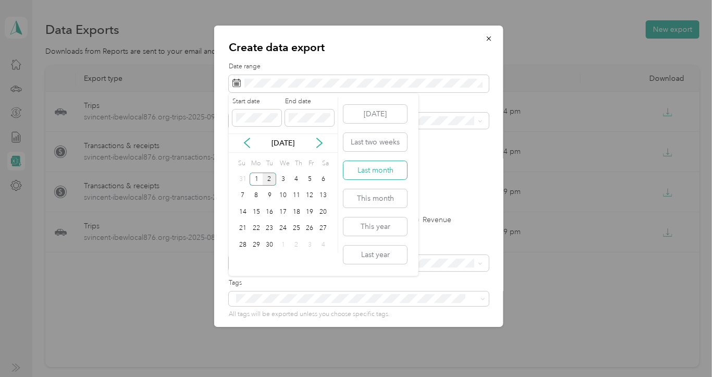
click at [387, 166] on button "Last month" at bounding box center [375, 170] width 64 height 18
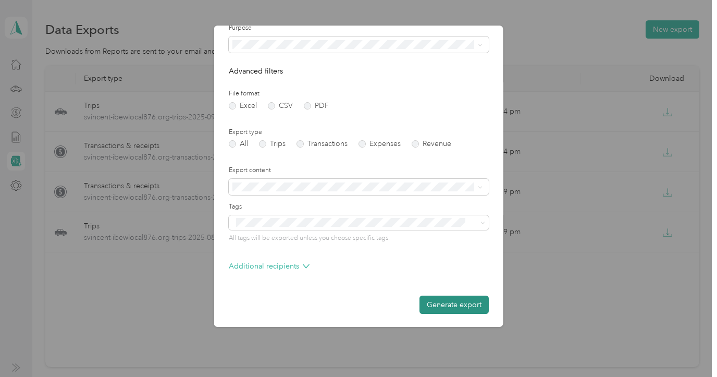
click at [455, 298] on button "Generate export" at bounding box center [453, 304] width 69 height 18
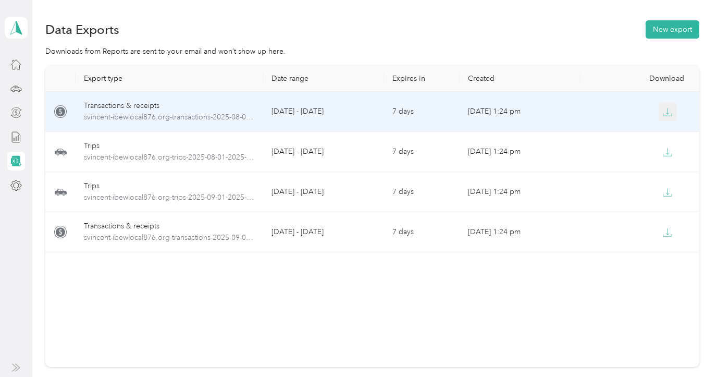
click at [669, 113] on icon "button" at bounding box center [667, 111] width 9 height 9
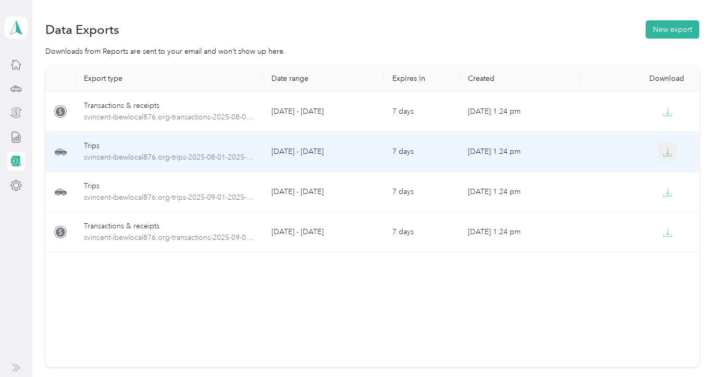
click at [671, 148] on icon "button" at bounding box center [667, 151] width 9 height 9
